Goal: Check status

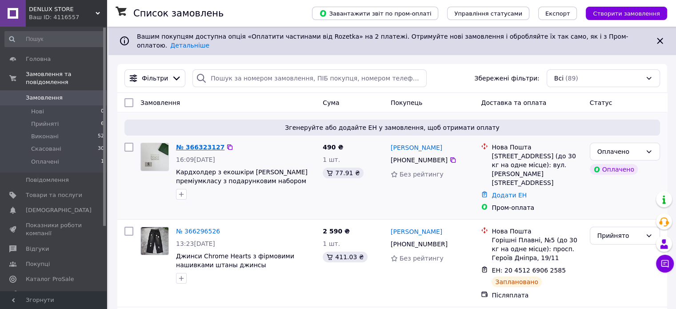
click at [188, 144] on link "№ 366323127" at bounding box center [200, 147] width 48 height 7
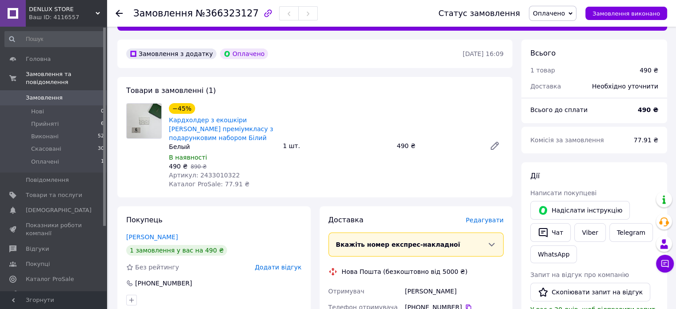
scroll to position [44, 0]
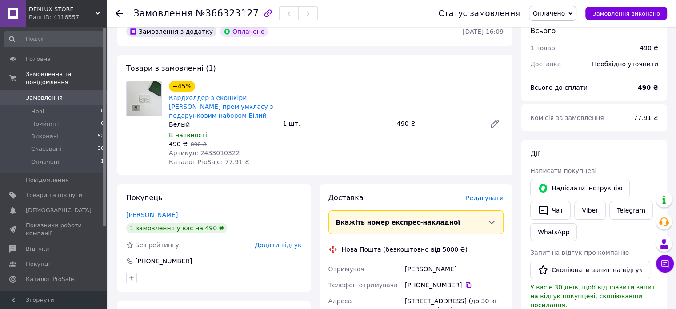
click at [447, 269] on div "[PERSON_NAME]" at bounding box center [454, 269] width 102 height 16
copy div "[PERSON_NAME]"
click at [466, 284] on icon at bounding box center [468, 284] width 5 height 5
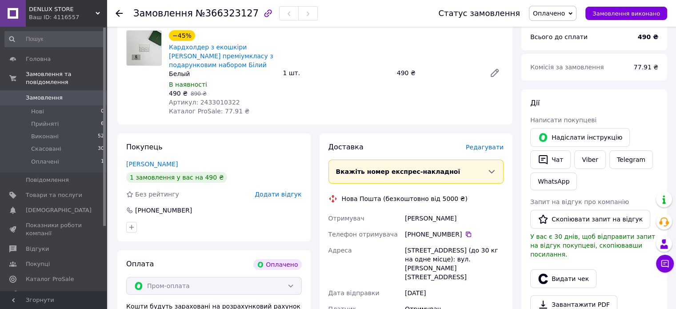
scroll to position [133, 0]
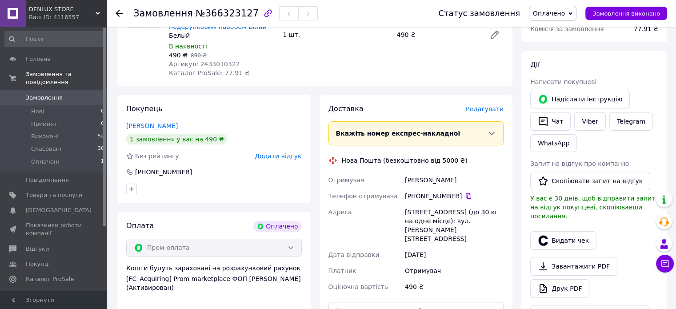
click at [412, 214] on div "[STREET_ADDRESS] (до 30 кг на одне місце): вул. [PERSON_NAME][STREET_ADDRESS]" at bounding box center [454, 225] width 102 height 43
copy div "Бровари"
click at [229, 15] on span "№366323127" at bounding box center [226, 13] width 63 height 11
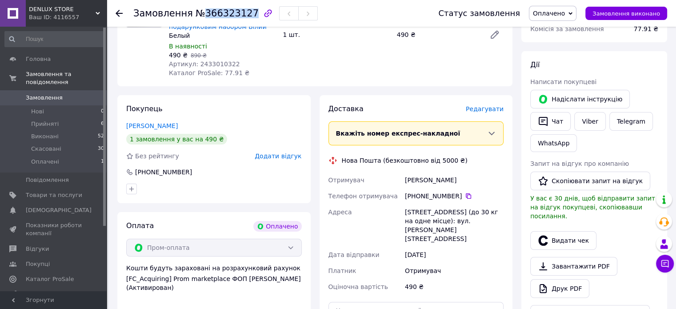
copy span "366323127"
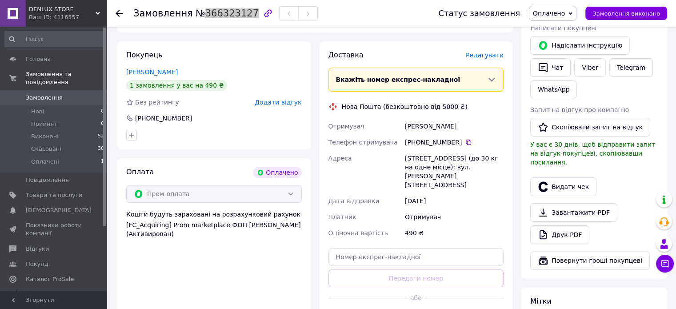
scroll to position [267, 0]
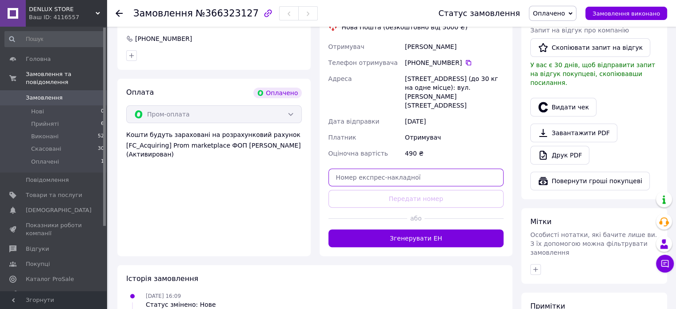
click at [402, 168] on input "text" at bounding box center [416, 177] width 176 height 18
paste input "20451269182038"
type input "20451269182038"
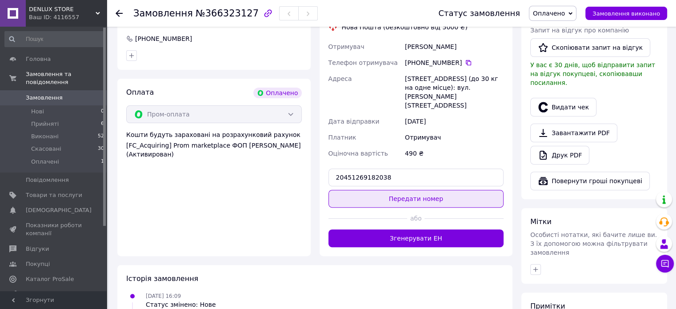
click at [409, 190] on button "Передати номер" at bounding box center [416, 199] width 176 height 18
